Goal: Task Accomplishment & Management: Manage account settings

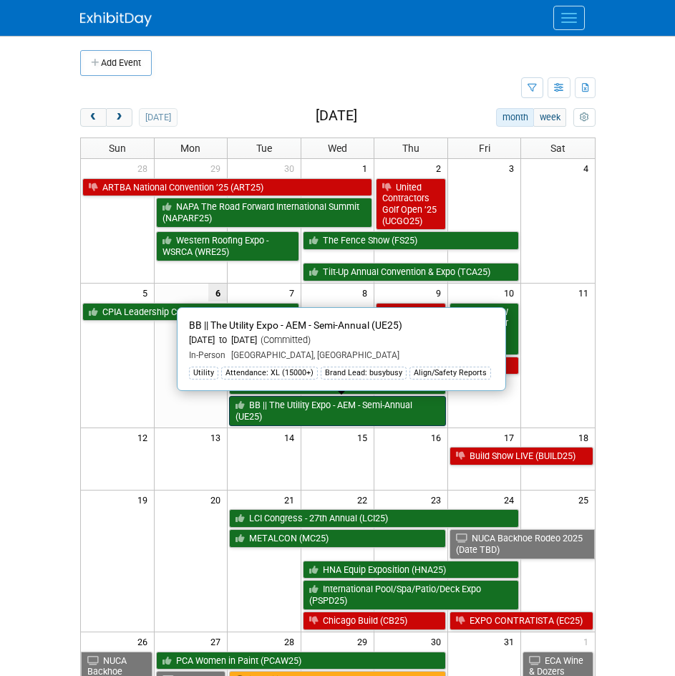
click at [308, 404] on link "BB || The Utility Expo - AEM - Semi-Annual (UE25)" at bounding box center [337, 410] width 217 height 29
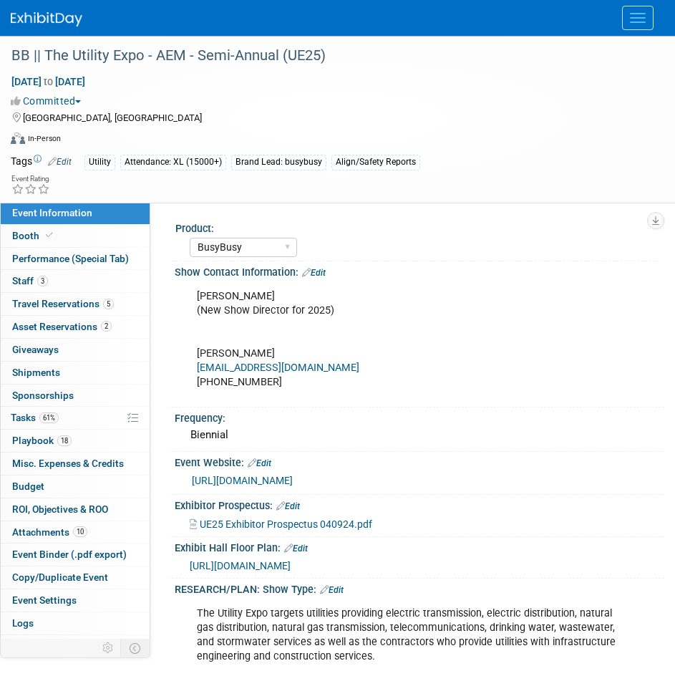
select select "BusyBusy"
select select "Member"
click at [72, 435] on link "18 Playbook 18" at bounding box center [75, 441] width 149 height 22
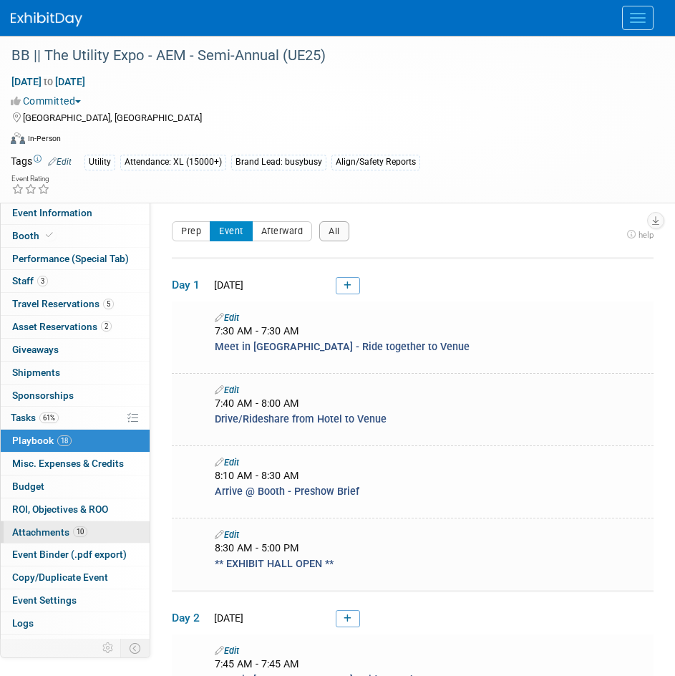
click at [57, 530] on span "Attachments 10" at bounding box center [49, 531] width 75 height 11
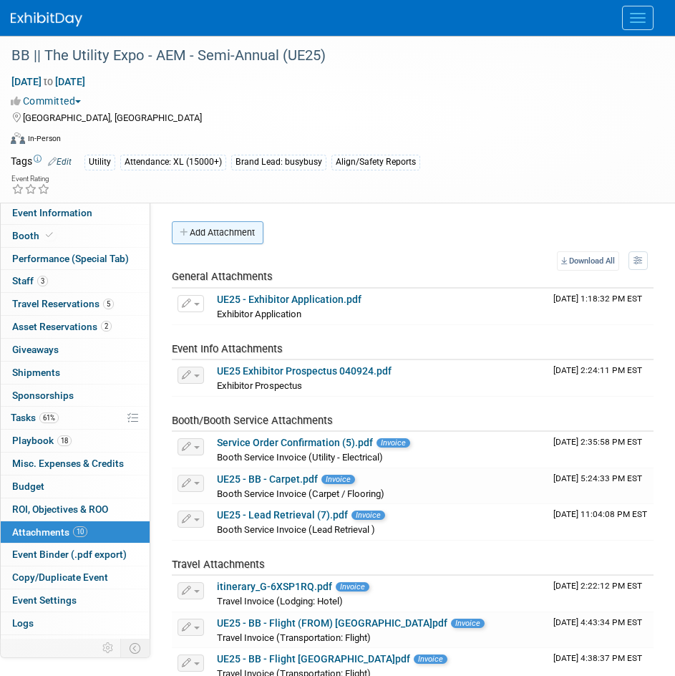
click at [205, 243] on button "Add Attachment" at bounding box center [218, 232] width 92 height 23
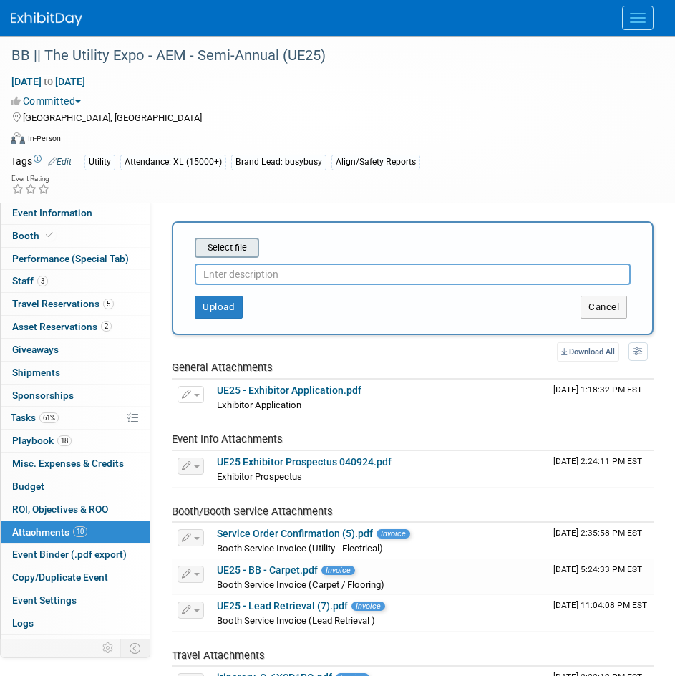
click at [238, 256] on div "Select file" at bounding box center [227, 248] width 64 height 20
click at [235, 253] on input "file" at bounding box center [172, 247] width 170 height 17
click at [231, 248] on input "file" at bounding box center [172, 247] width 170 height 17
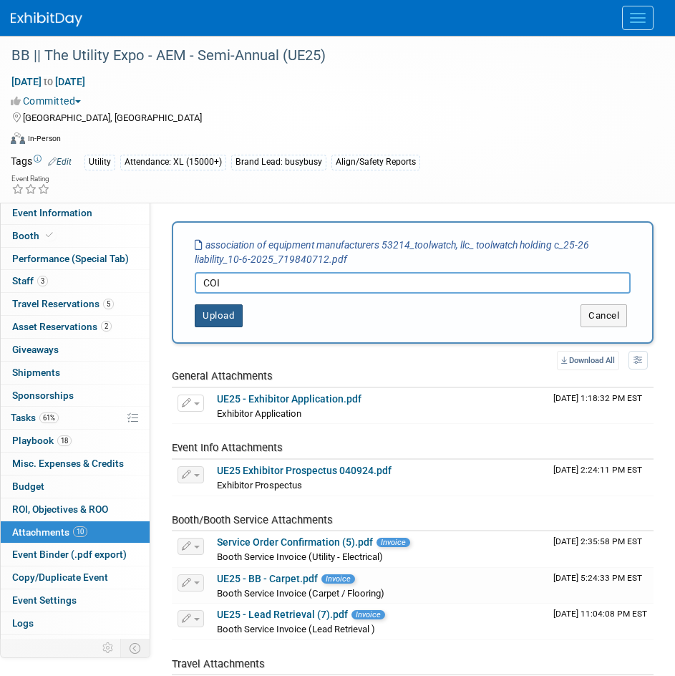
type input "COI"
click at [210, 321] on button "Upload" at bounding box center [219, 315] width 48 height 23
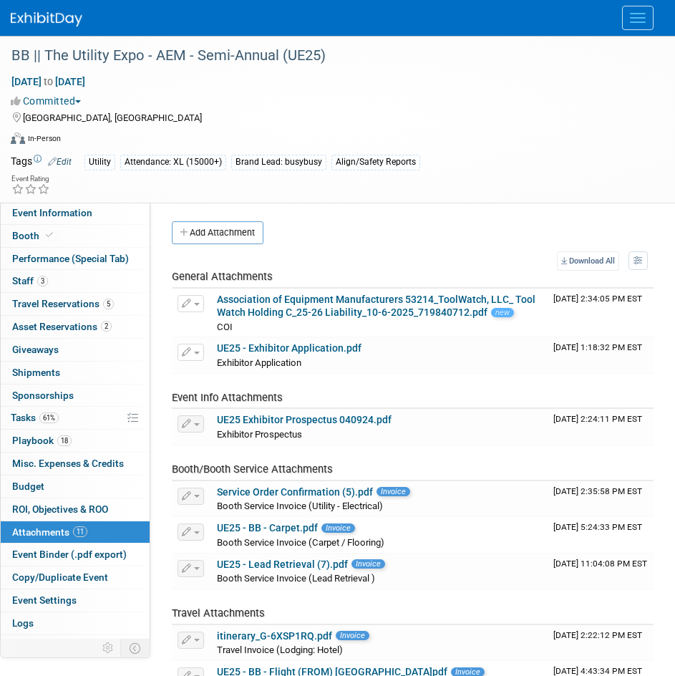
click at [34, 7] on link at bounding box center [55, 11] width 89 height 11
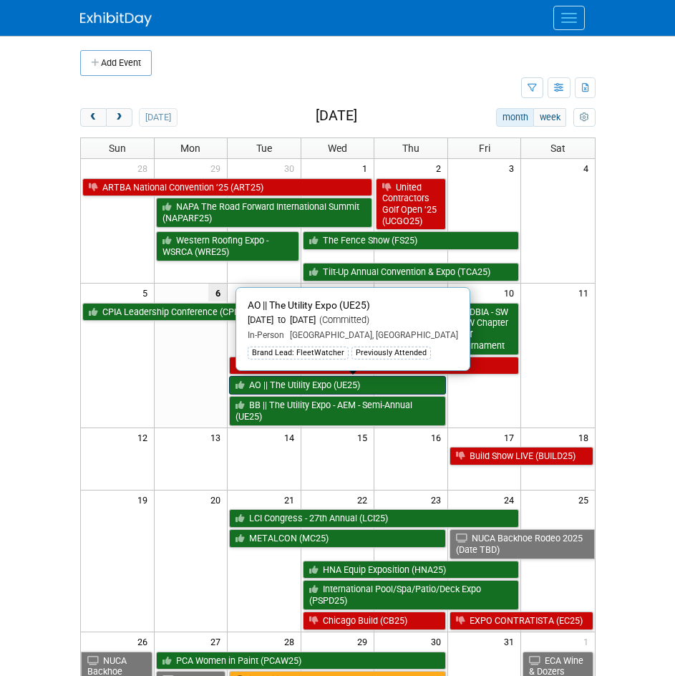
click at [341, 385] on link "AO || The Utility Expo (UE25)" at bounding box center [337, 385] width 217 height 19
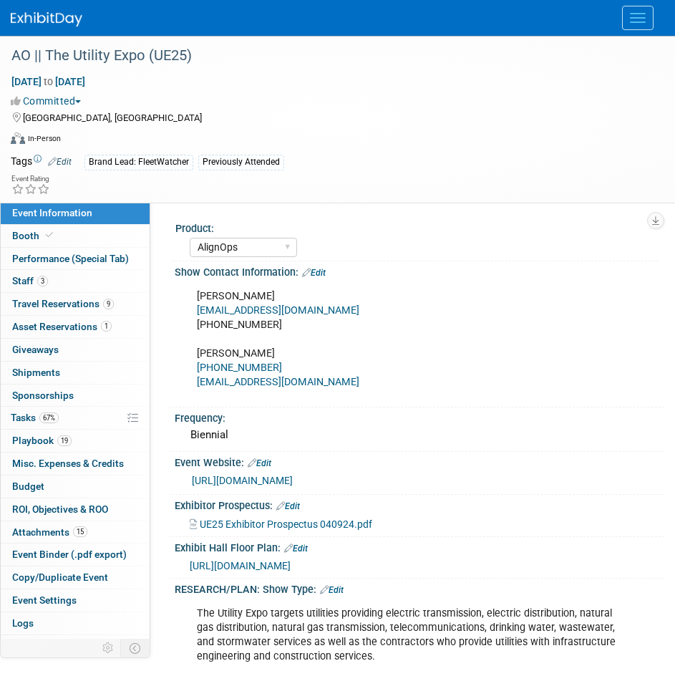
select select "AlignOps"
select select "Member"
click at [71, 528] on span "Attachments 15" at bounding box center [49, 531] width 75 height 11
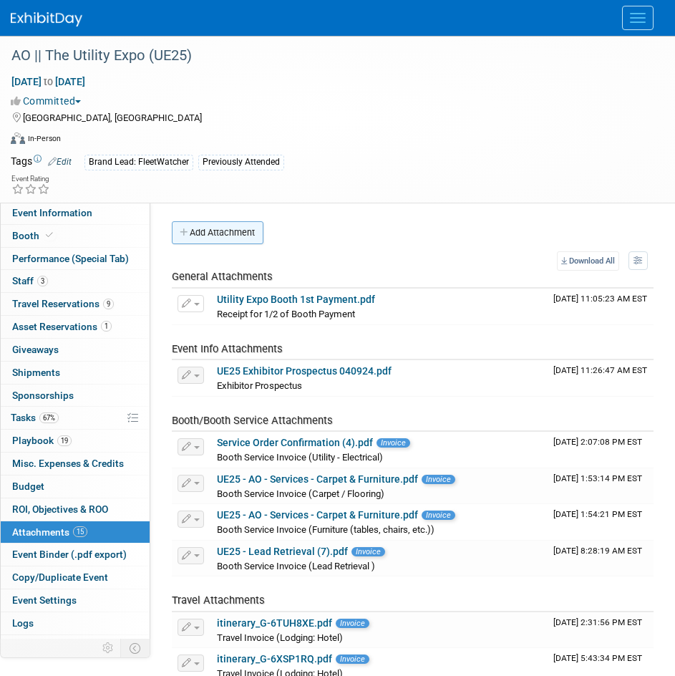
click at [241, 231] on button "Add Attachment" at bounding box center [218, 232] width 92 height 23
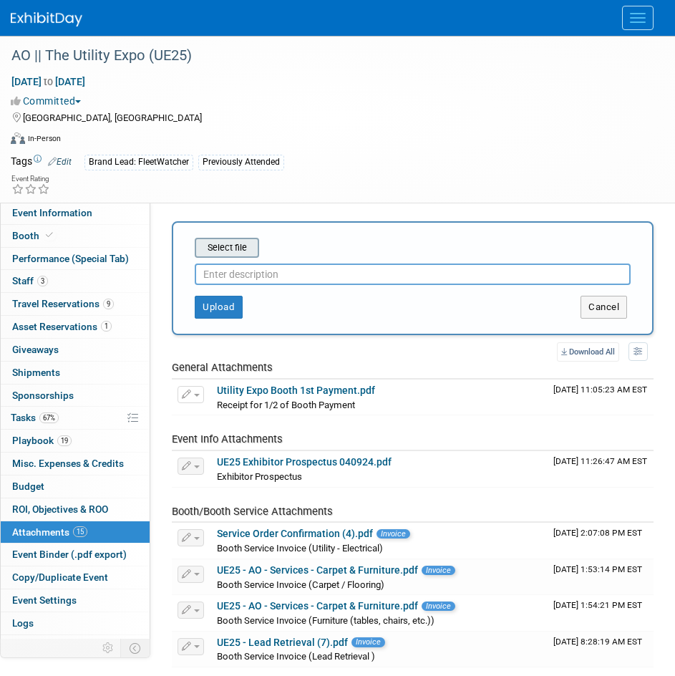
click at [232, 246] on input "file" at bounding box center [172, 247] width 170 height 17
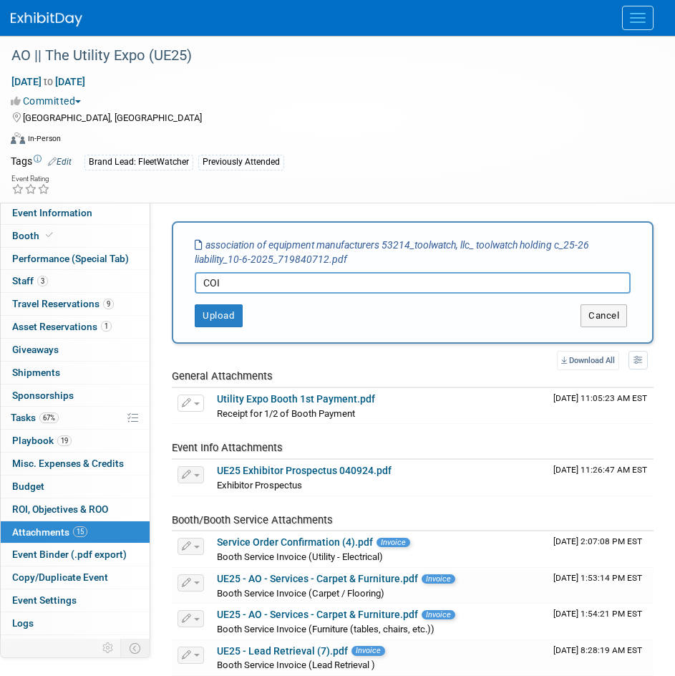
type input "COI"
click at [208, 329] on div "Select file association of equipment manufacturers 53214_toolwatch, llc_ toolwa…" at bounding box center [413, 282] width 482 height 122
click at [218, 311] on button "Upload" at bounding box center [219, 315] width 48 height 23
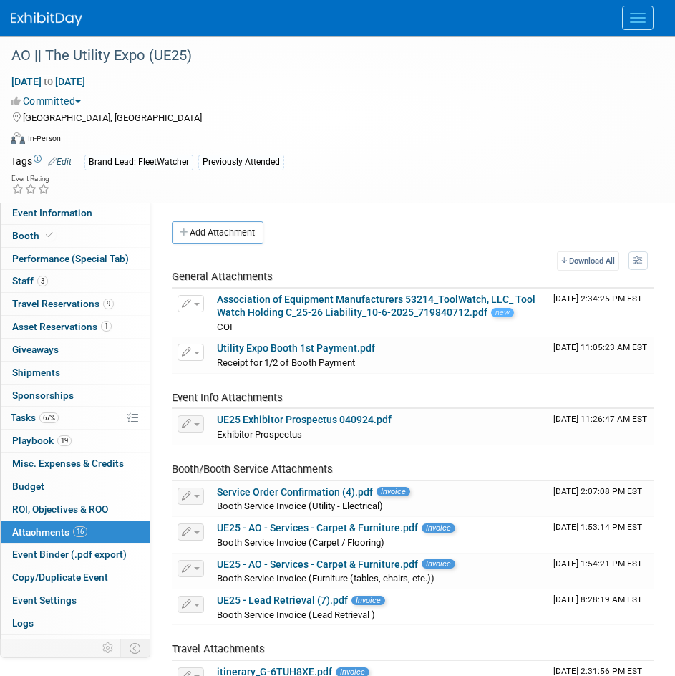
click at [657, 23] on div at bounding box center [338, 18] width 654 height 36
click at [639, 22] on span "Menu" at bounding box center [638, 21] width 16 height 1
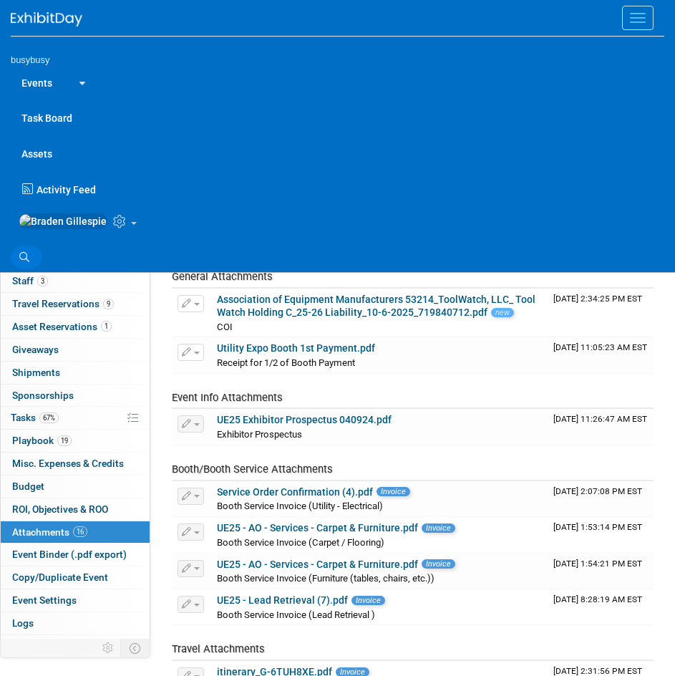
click at [19, 268] on link "Search" at bounding box center [26, 257] width 31 height 23
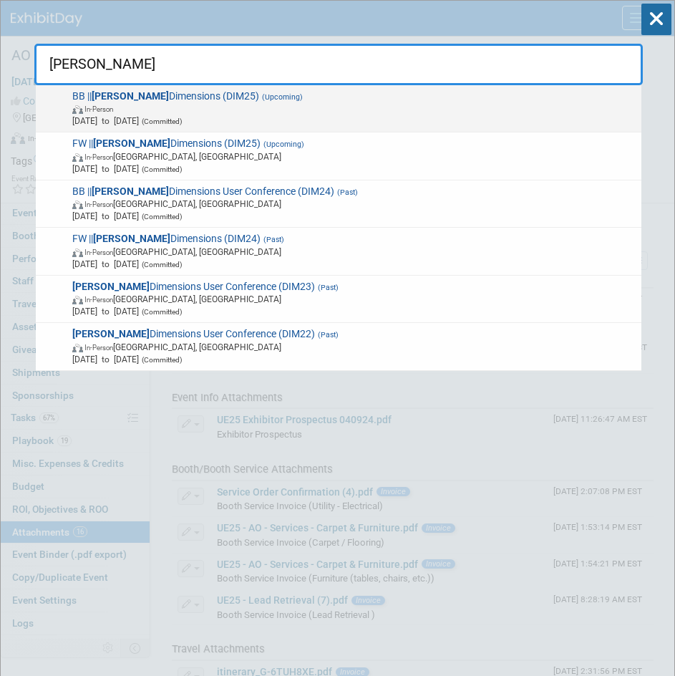
type input "trimble"
click at [132, 111] on span "In-Person" at bounding box center [354, 108] width 564 height 12
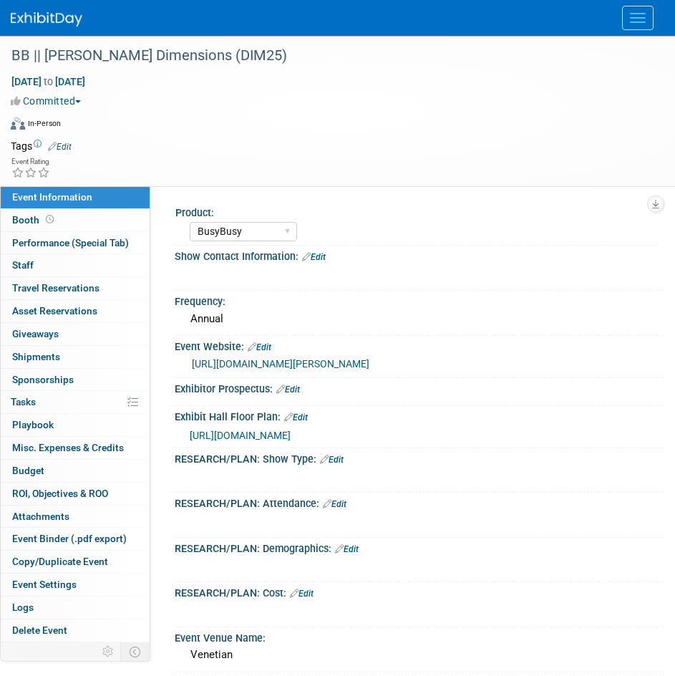
select select "BusyBusy"
select select "No"
click at [103, 228] on link "Booth" at bounding box center [75, 220] width 149 height 22
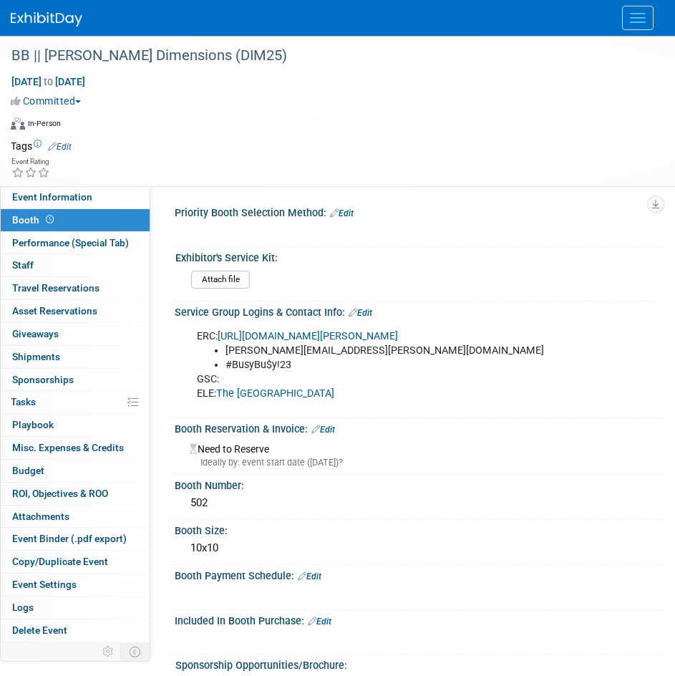
click at [364, 308] on link "Edit" at bounding box center [361, 313] width 24 height 10
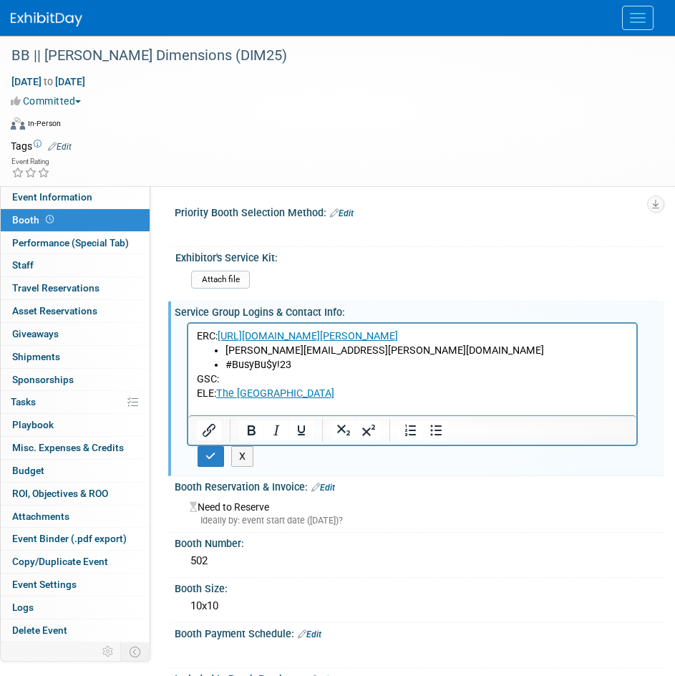
click at [246, 393] on p "GSC: ELE: The Venetian Resort" at bounding box center [413, 386] width 432 height 29
drag, startPoint x: 263, startPoint y: 393, endPoint x: 223, endPoint y: 392, distance: 40.8
click at [223, 392] on p "GSC: Freeman ELE: The Venetian Resort" at bounding box center [413, 386] width 432 height 29
click at [210, 434] on icon "Insert/edit link" at bounding box center [208, 430] width 17 height 17
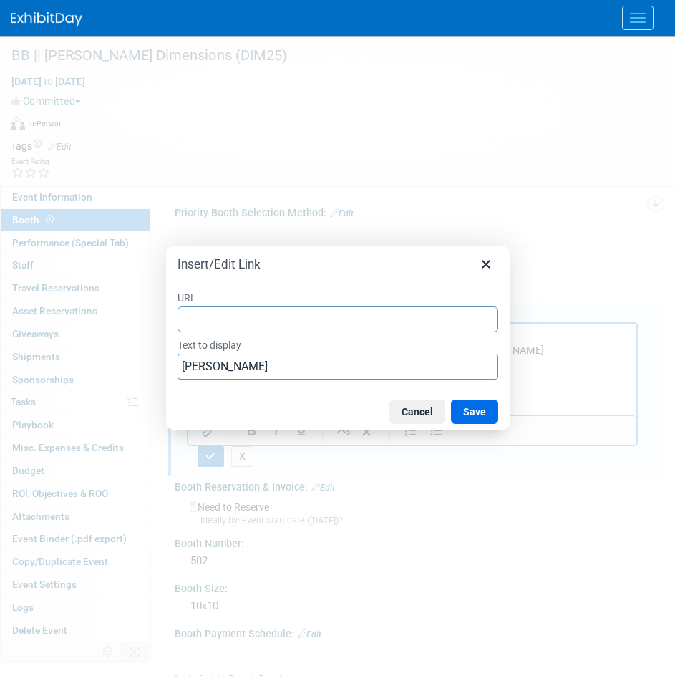
type input "https://info.freeman.com/dc/GYcg17FHwDnB4RIQFDv1qrOPy3stZwi9YsqNsiGc5YRchN_IJhj…"
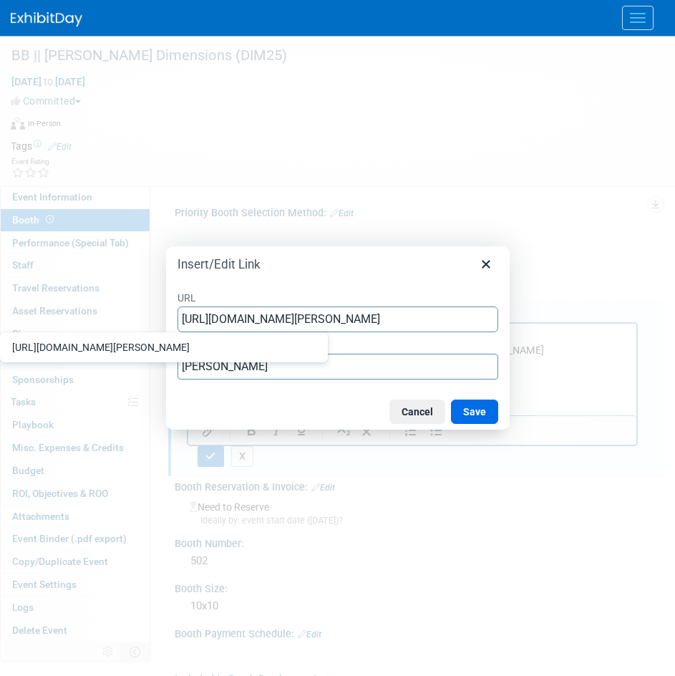
scroll to position [0, 2242]
click at [497, 409] on button "Save" at bounding box center [474, 411] width 47 height 24
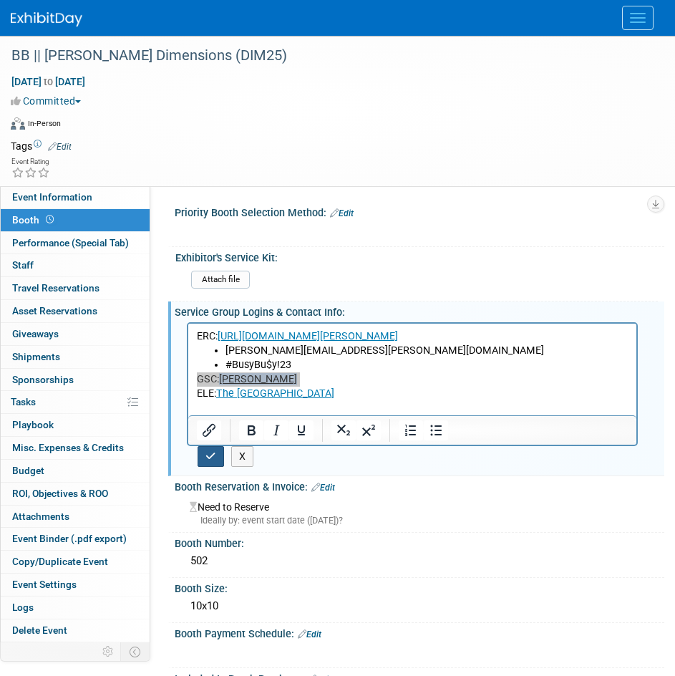
click at [206, 460] on icon "button" at bounding box center [210, 456] width 11 height 10
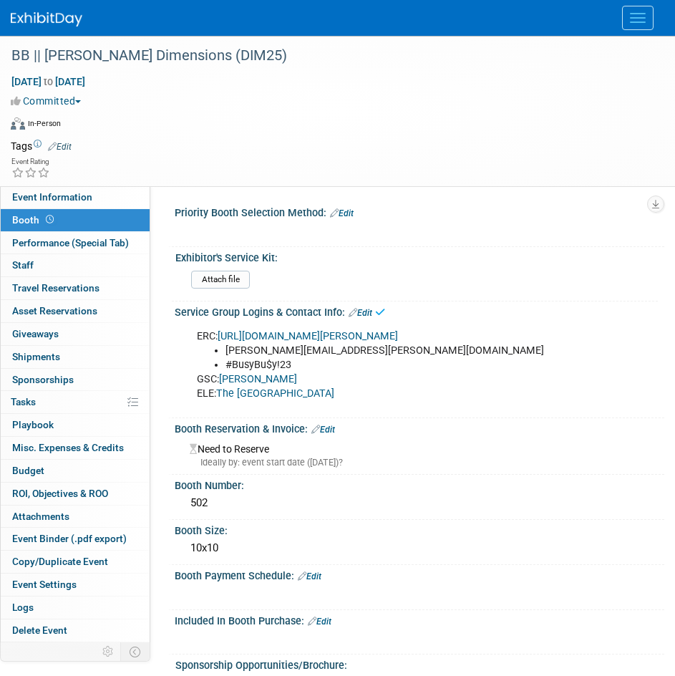
click at [55, 24] on img at bounding box center [47, 19] width 72 height 14
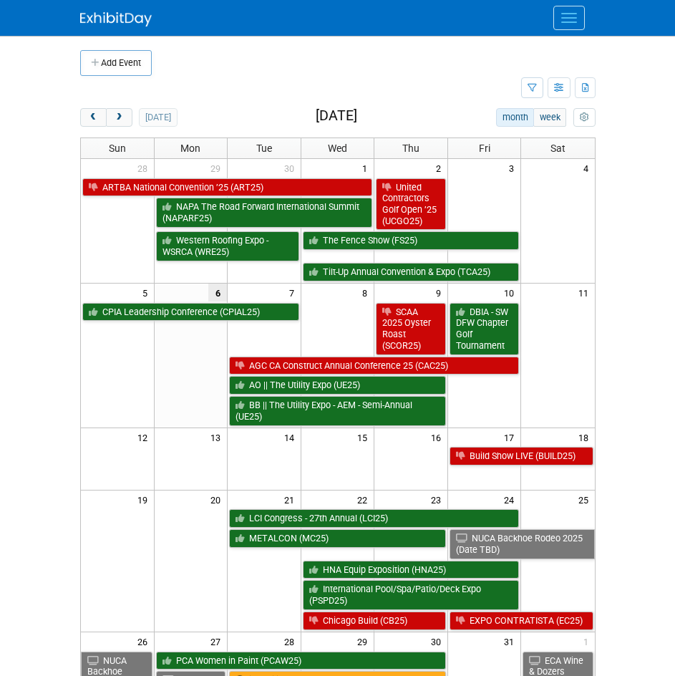
click at [569, 15] on button "Menu" at bounding box center [568, 18] width 31 height 24
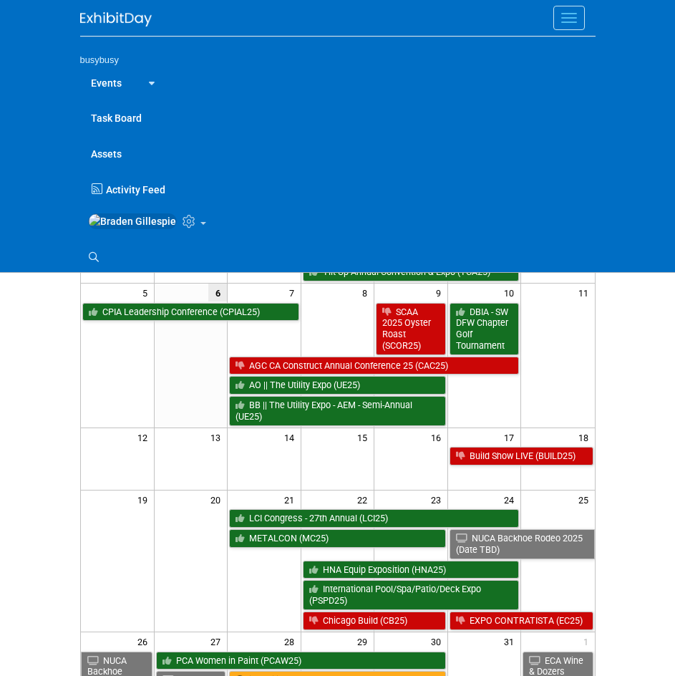
click at [569, 15] on button "Menu" at bounding box center [568, 18] width 31 height 24
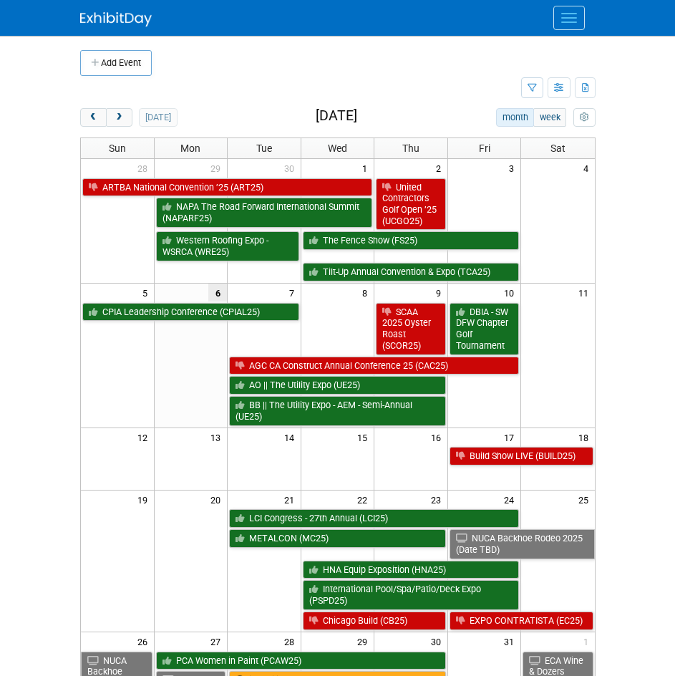
click at [558, 14] on button "Menu" at bounding box center [568, 18] width 31 height 24
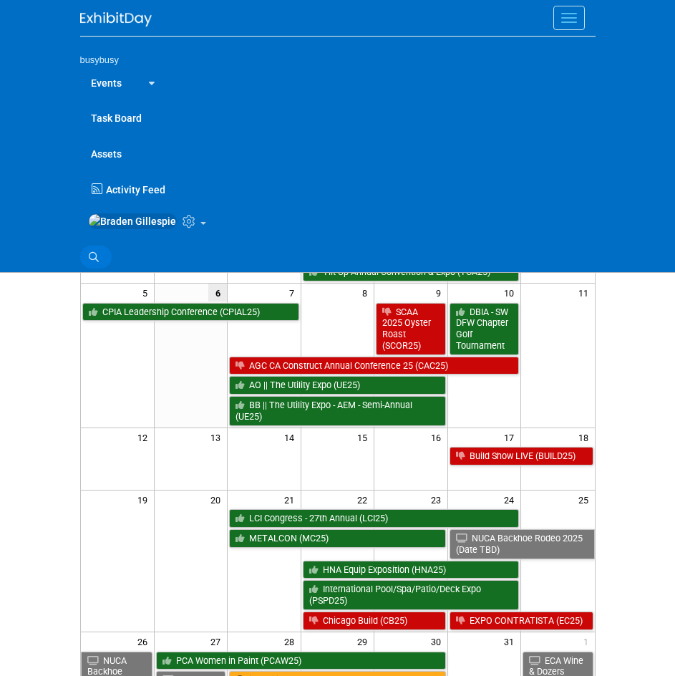
click at [87, 267] on link "Search" at bounding box center [95, 257] width 31 height 23
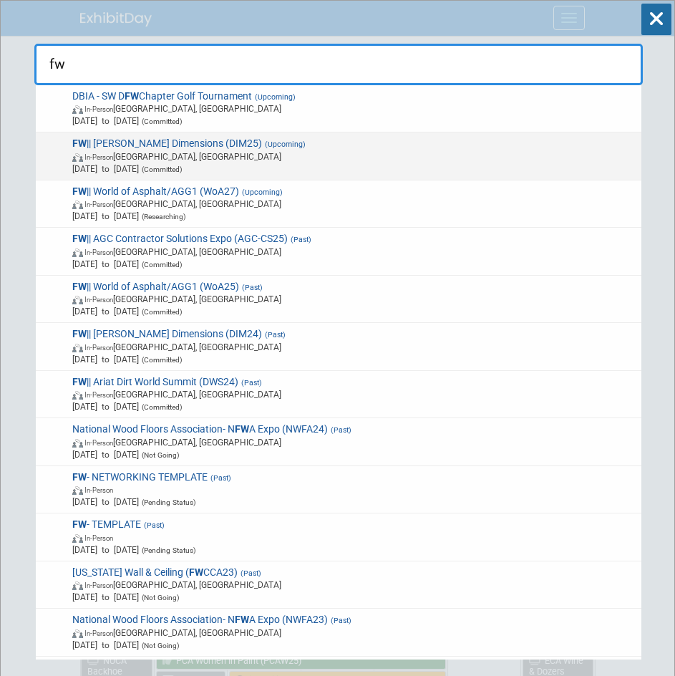
type input "fw"
click at [243, 157] on span "In-Person [GEOGRAPHIC_DATA], [GEOGRAPHIC_DATA]" at bounding box center [354, 156] width 564 height 12
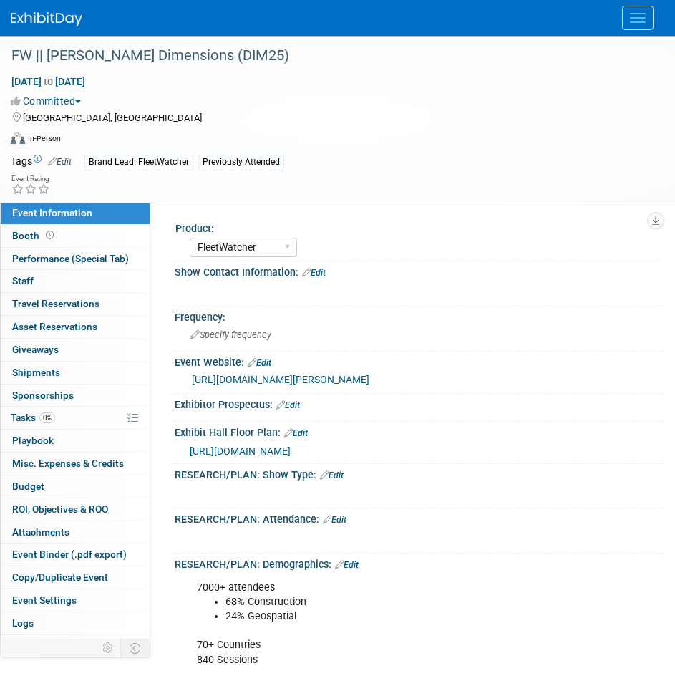
select select "FleetWatcher"
select select "No"
click at [46, 230] on span at bounding box center [50, 235] width 14 height 11
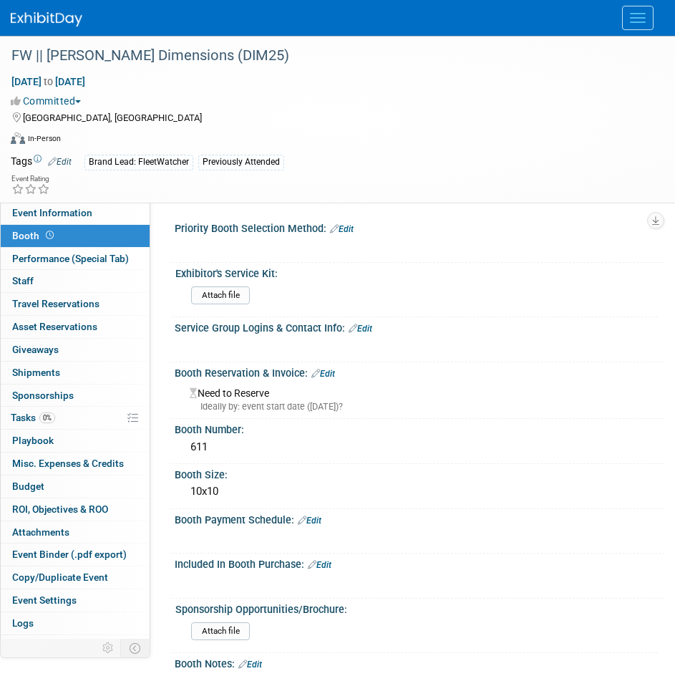
click at [370, 326] on link "Edit" at bounding box center [361, 329] width 24 height 10
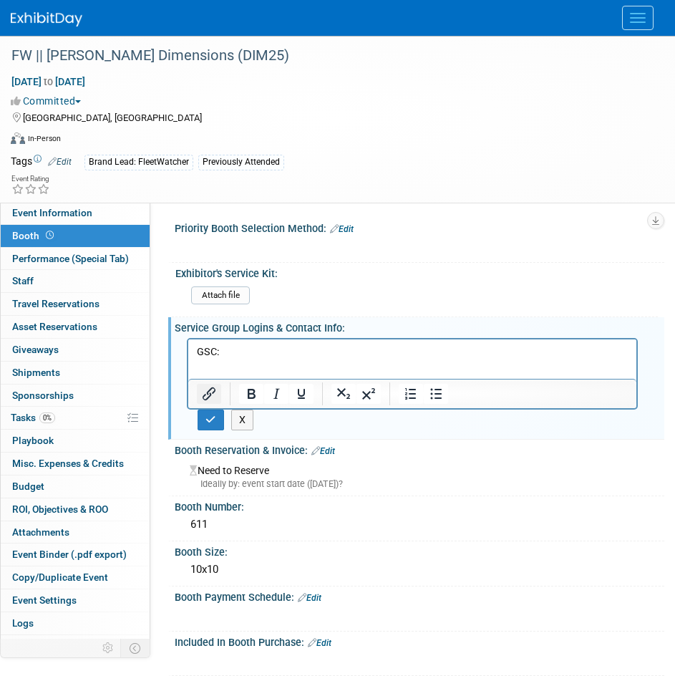
click at [207, 387] on icon "Insert/edit link" at bounding box center [208, 393] width 17 height 17
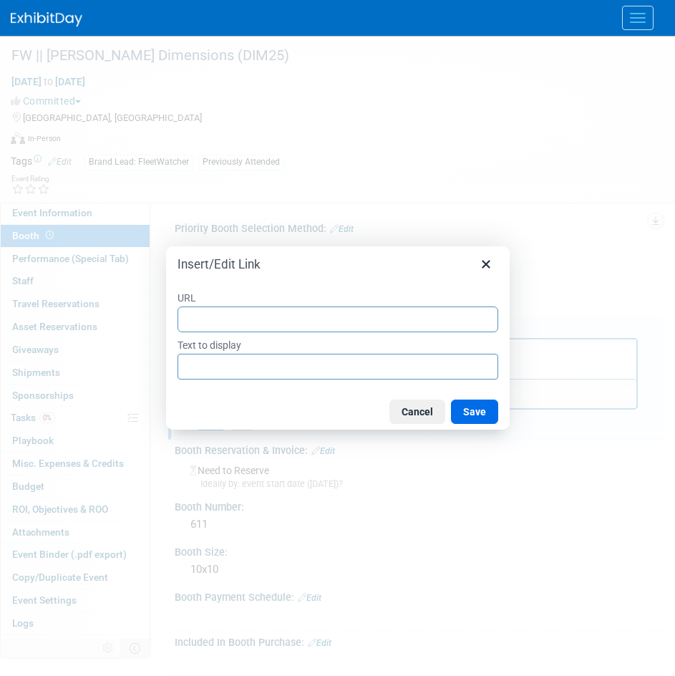
type input "[URL][DOMAIN_NAME][PERSON_NAME]"
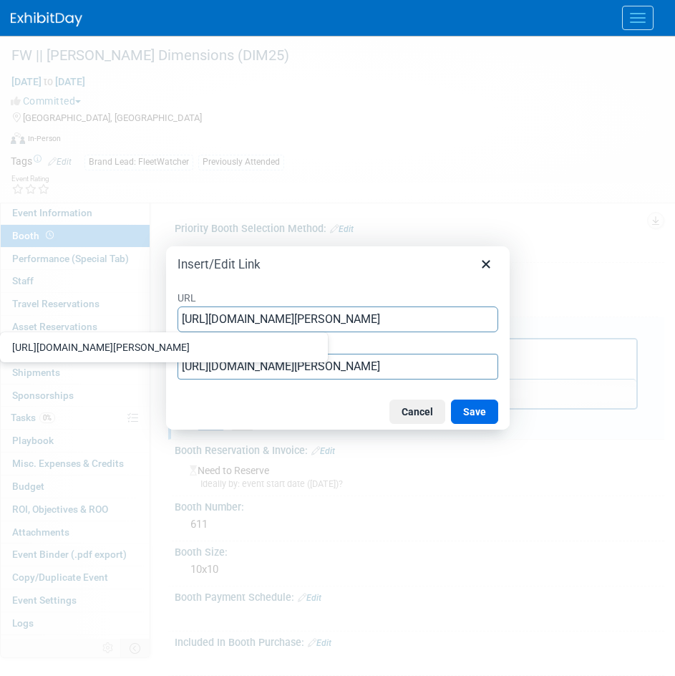
scroll to position [0, 2242]
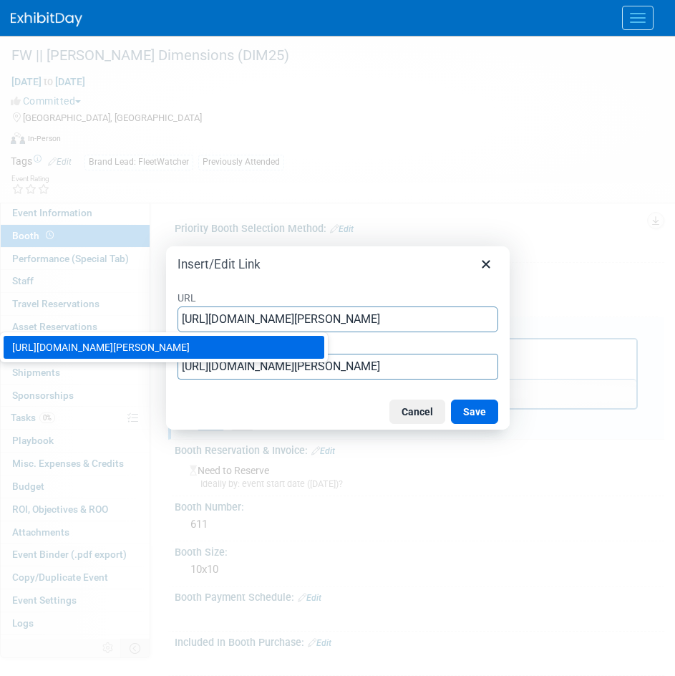
type input "[URL][DOMAIN_NAME][PERSON_NAME]"
click at [495, 378] on div "URL [URL][DOMAIN_NAME][PERSON_NAME] Text to display [URL][DOMAIN_NAME][PERSON_N…" at bounding box center [338, 335] width 321 height 94
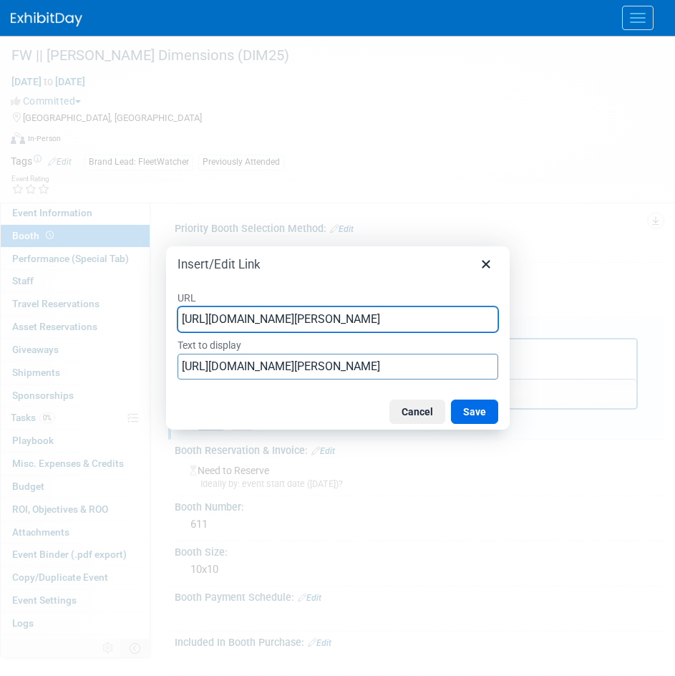
scroll to position [0, 2243]
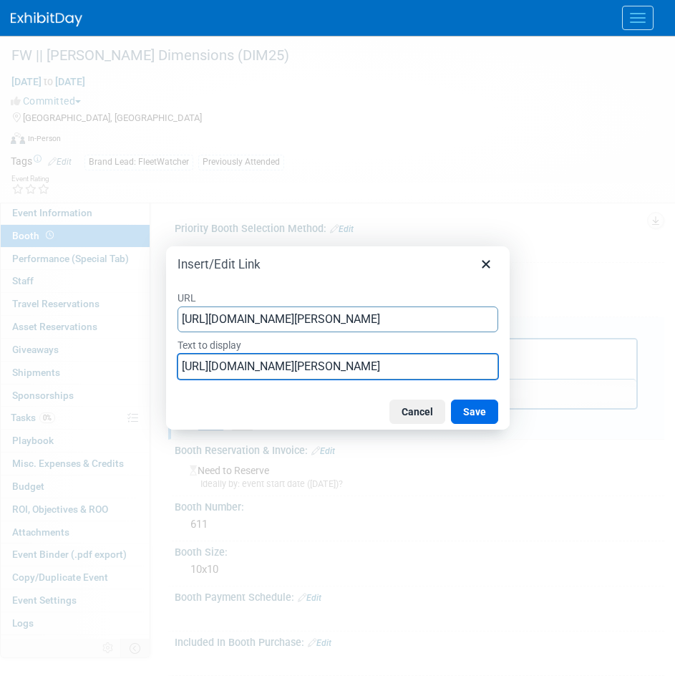
click at [455, 362] on input "[URL][DOMAIN_NAME][PERSON_NAME]" at bounding box center [338, 367] width 321 height 26
type input "[PERSON_NAME]"
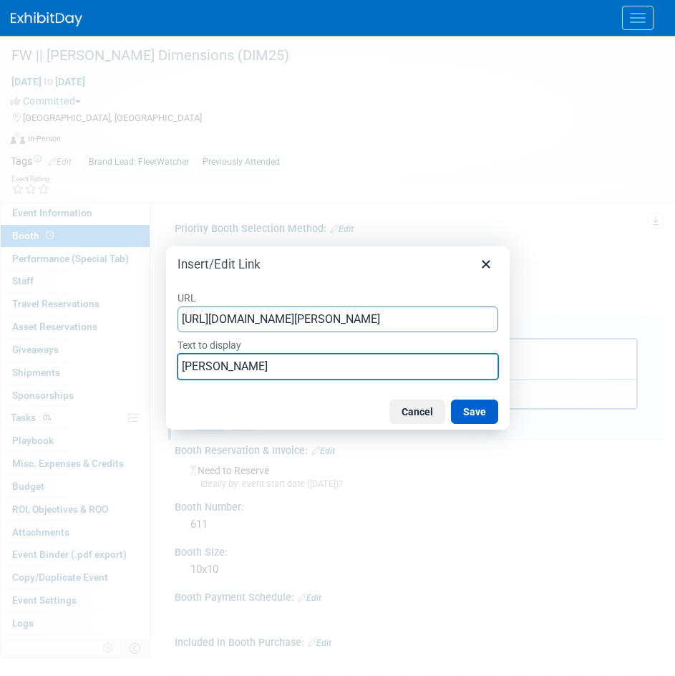
click at [488, 414] on button "Save" at bounding box center [474, 411] width 47 height 24
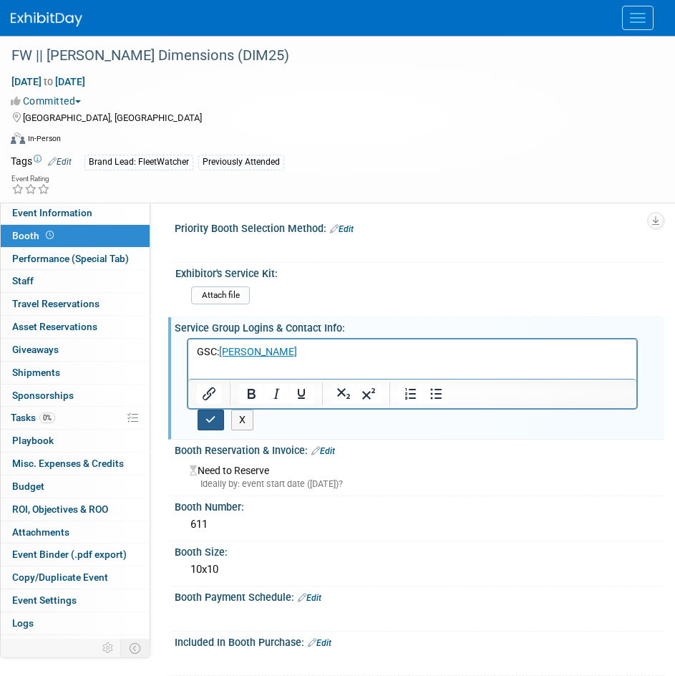
click at [210, 422] on icon "button" at bounding box center [210, 420] width 11 height 10
